Goal: Share content: Share content

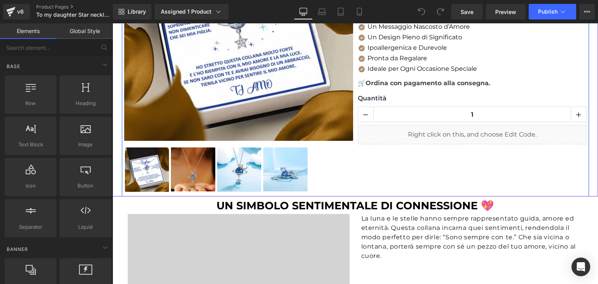
scroll to position [157, 0]
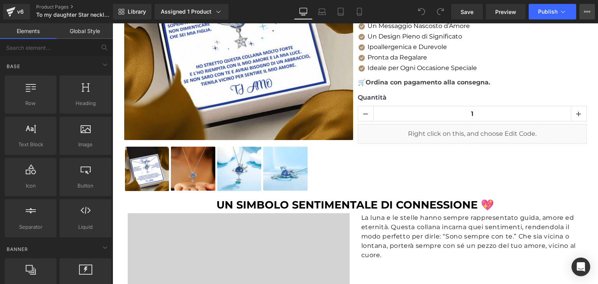
click at [584, 7] on button "View Live Page View with current Template Save Template to Library Schedule Pub…" at bounding box center [588, 12] width 16 height 16
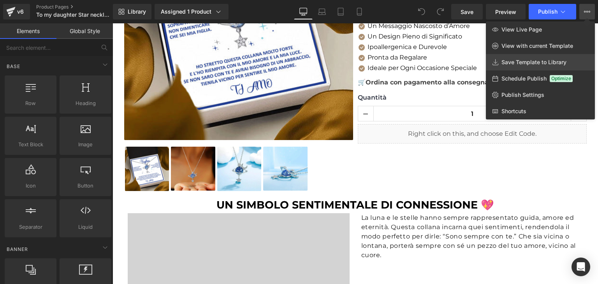
click at [529, 67] on link "Save Template to Library" at bounding box center [540, 62] width 109 height 16
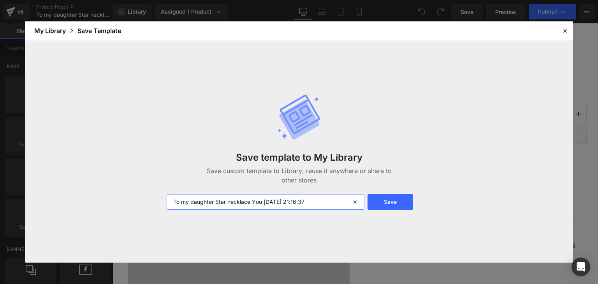
click at [325, 200] on input "To my daughter Star necklace You [DATE] 21:16:37" at bounding box center [266, 202] width 198 height 16
drag, startPoint x: 325, startPoint y: 200, endPoint x: 251, endPoint y: 206, distance: 74.7
click at [251, 206] on input "To my daughter Star necklace You [DATE] 21:16:37" at bounding box center [266, 202] width 198 height 16
type input "To my daughter Star necklace"
click at [395, 199] on button "Save" at bounding box center [391, 202] width 46 height 16
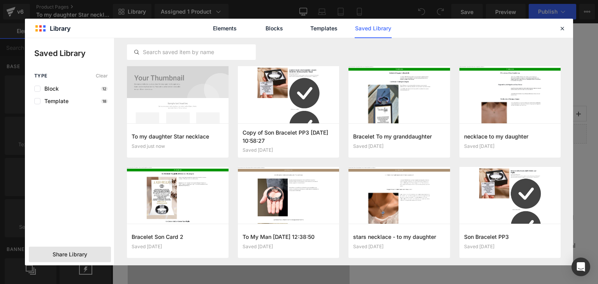
click at [72, 258] on span "Share Library" at bounding box center [70, 255] width 35 height 8
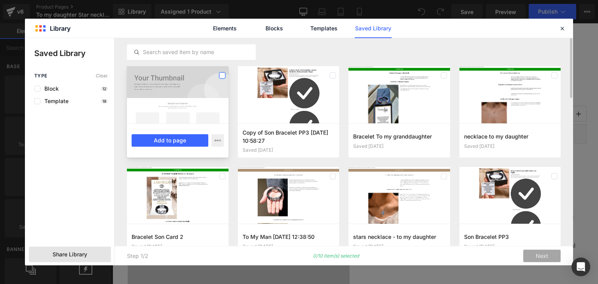
click at [223, 76] on label at bounding box center [222, 75] width 6 height 6
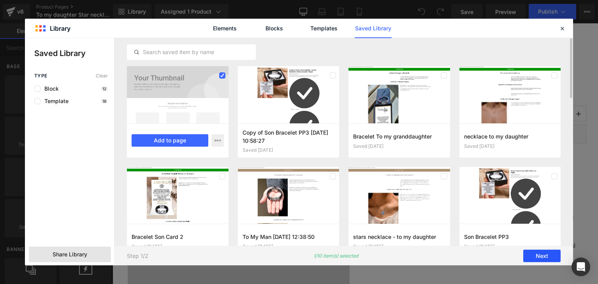
click at [546, 257] on button "Next" at bounding box center [542, 256] width 37 height 12
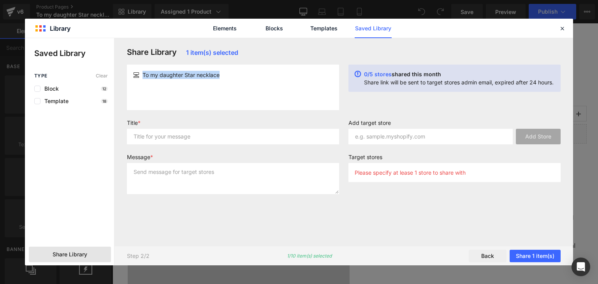
drag, startPoint x: 224, startPoint y: 78, endPoint x: 125, endPoint y: 74, distance: 98.7
click at [125, 74] on div "To my daughter Star necklace" at bounding box center [233, 88] width 222 height 46
copy div "To my daughter Star necklace"
click at [146, 136] on input "text" at bounding box center [233, 137] width 212 height 16
paste input "To my daughter Star necklace"
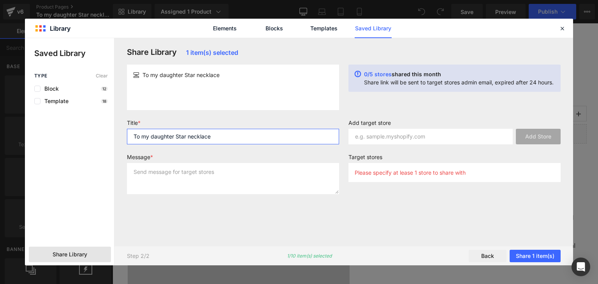
type input "To my daughter Star necklace"
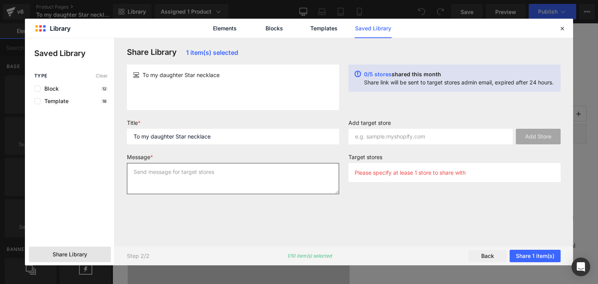
click at [152, 174] on textarea at bounding box center [233, 178] width 212 height 31
paste textarea "To my daughter Star necklace"
click at [134, 178] on textarea "To my daughter Star necklace" at bounding box center [233, 178] width 212 height 31
type textarea "To my daughter Star necklace"
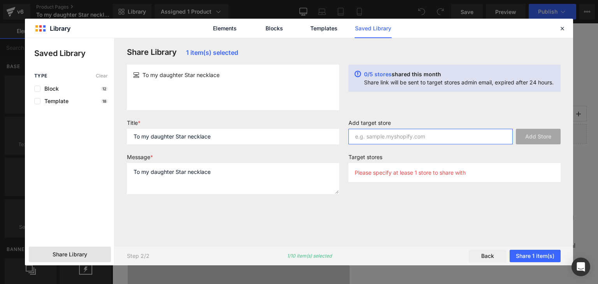
click at [376, 141] on input "text" at bounding box center [431, 137] width 164 height 16
paste input "[DOMAIN_NAME]"
type input "[DOMAIN_NAME]"
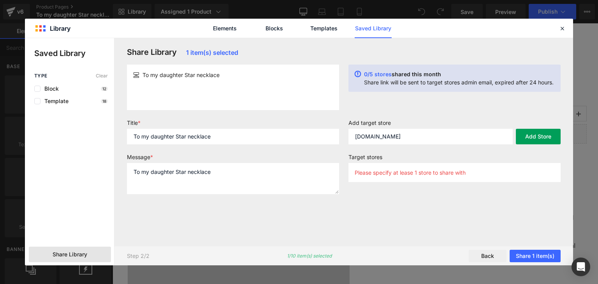
click at [535, 141] on button "Add Store" at bounding box center [538, 137] width 45 height 16
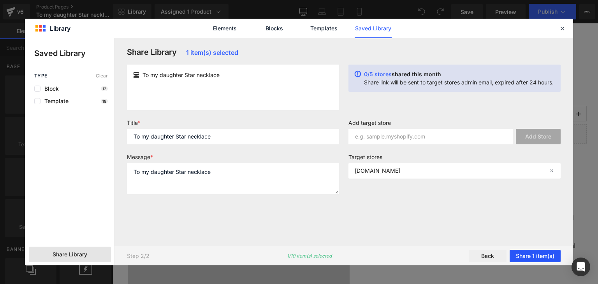
click at [533, 255] on button "Share 1 item(s)" at bounding box center [535, 256] width 51 height 12
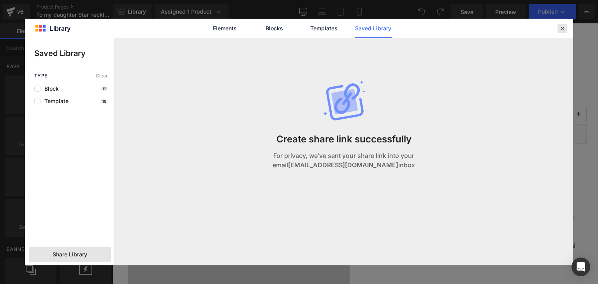
click at [562, 26] on icon at bounding box center [562, 28] width 7 height 7
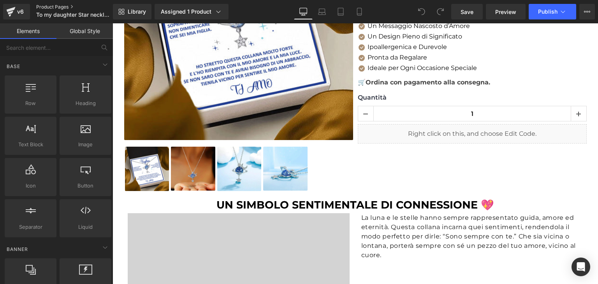
click at [60, 5] on link "Product Pages" at bounding box center [81, 7] width 90 height 6
